Goal: Transaction & Acquisition: Purchase product/service

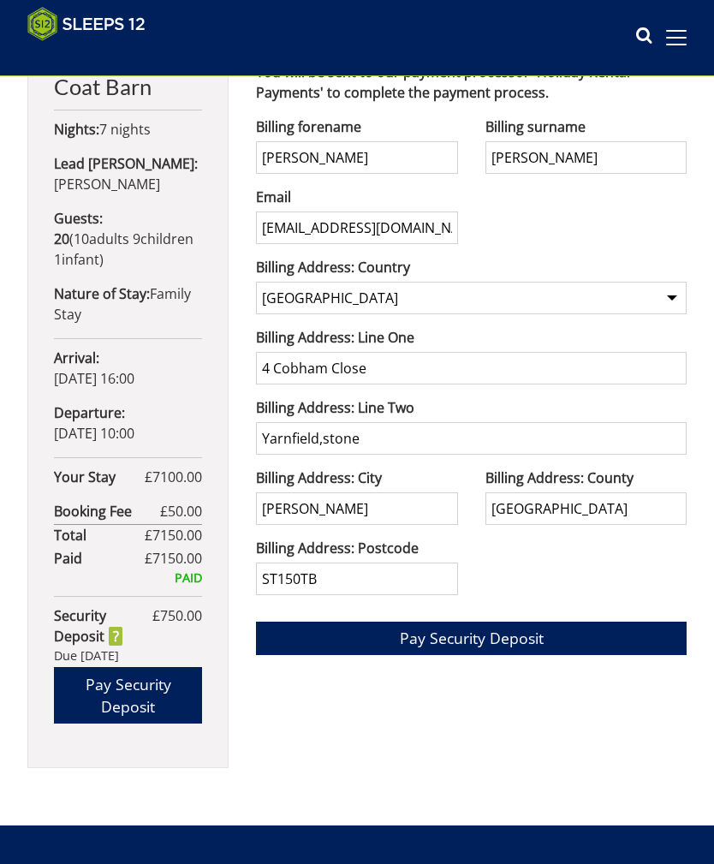
scroll to position [633, 0]
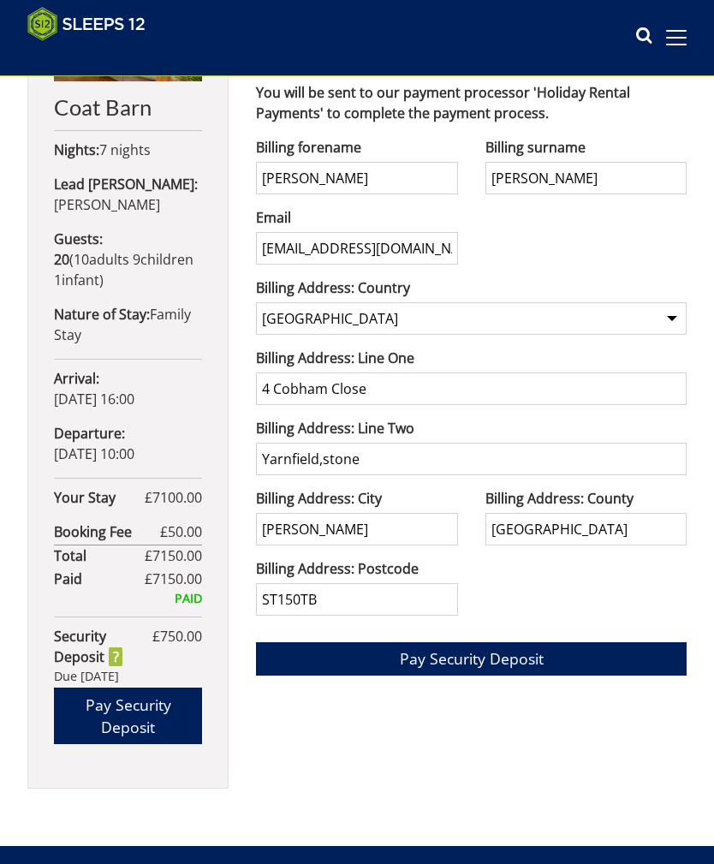
click at [493, 666] on span "Pay Security Deposit" at bounding box center [472, 658] width 144 height 21
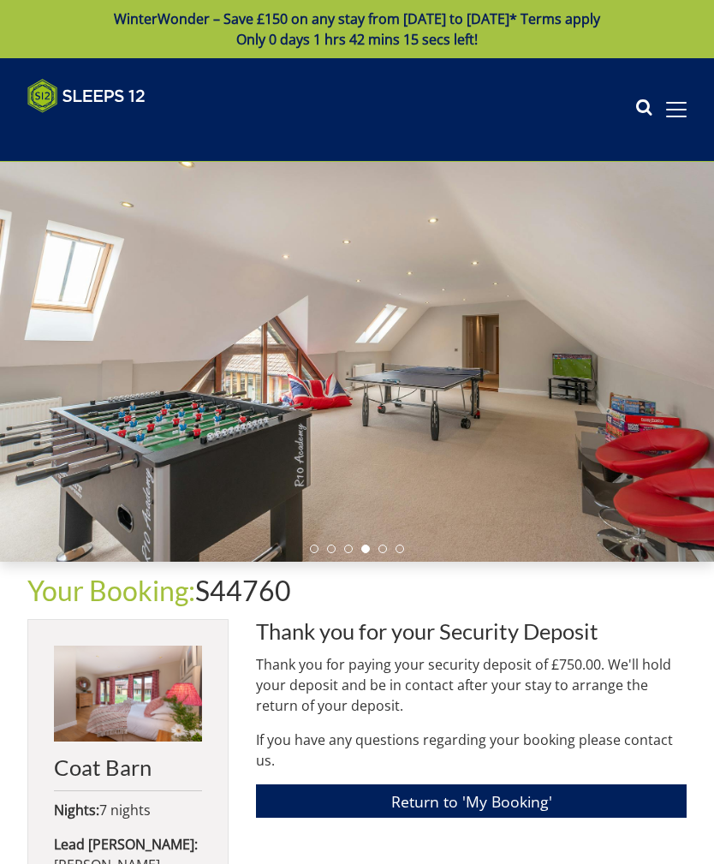
click at [586, 804] on link "Return to 'My Booking'" at bounding box center [471, 800] width 431 height 33
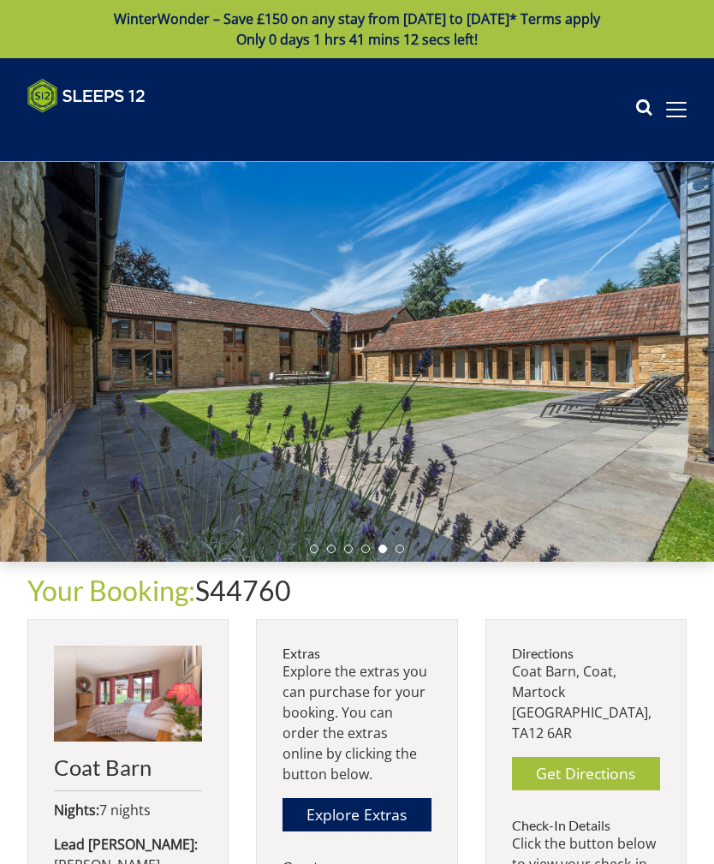
click at [675, 115] on span at bounding box center [676, 109] width 21 height 15
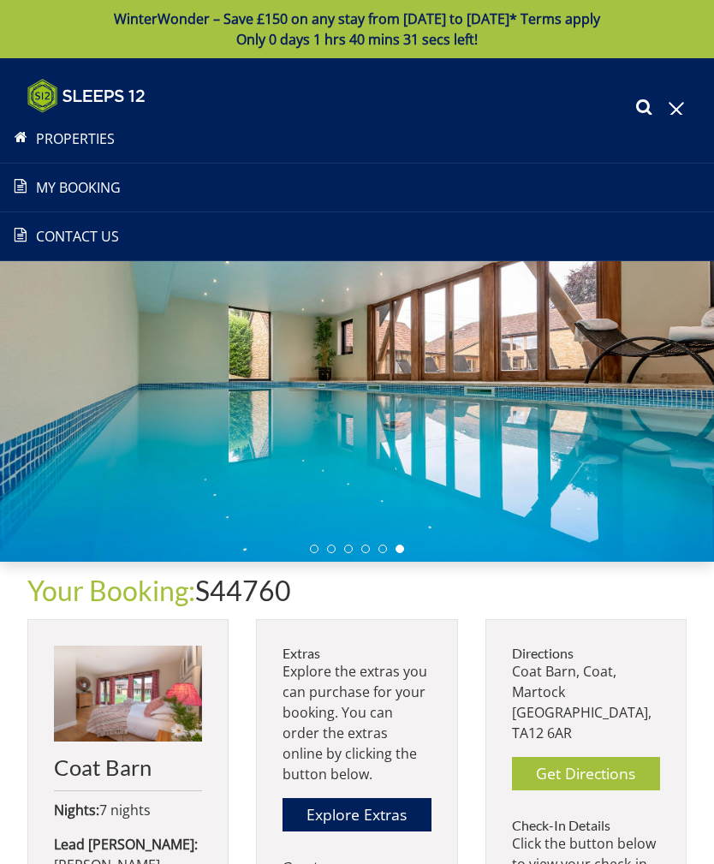
click at [58, 185] on link "My Booking" at bounding box center [357, 187] width 714 height 21
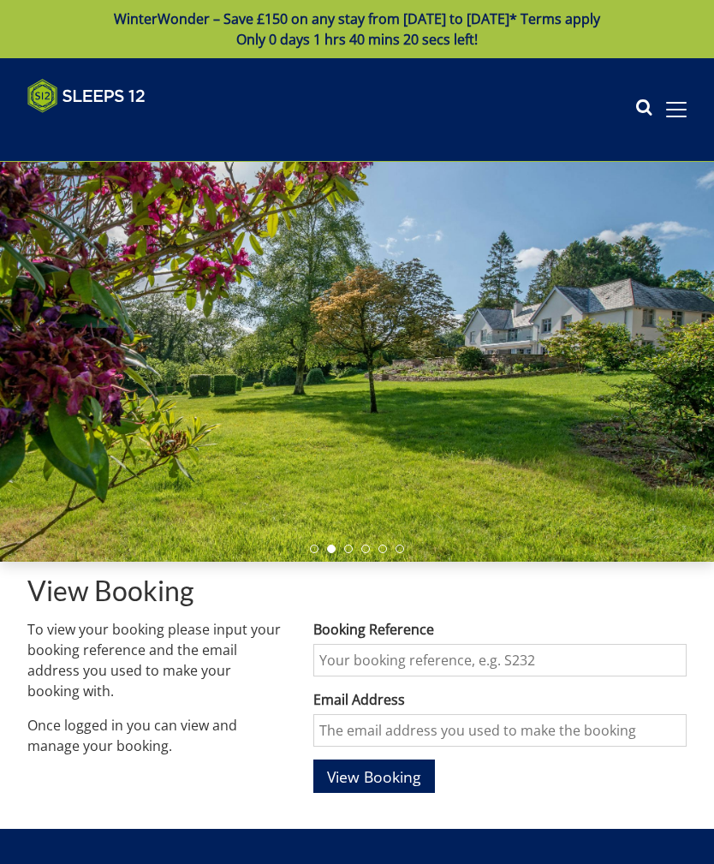
click at [684, 110] on span at bounding box center [676, 110] width 21 height 2
